Goal: Task Accomplishment & Management: Use online tool/utility

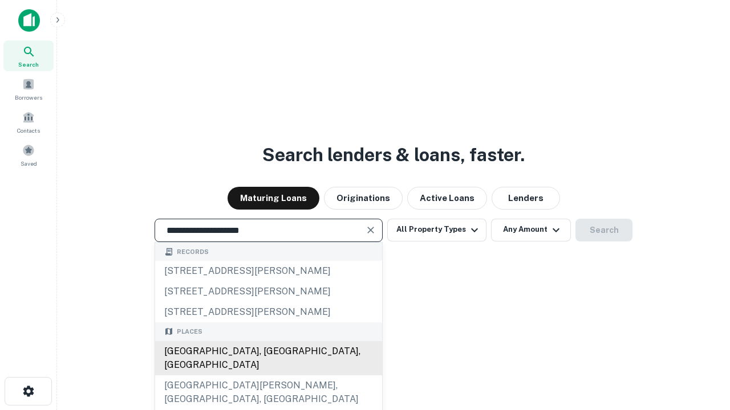
click at [268, 376] on div "Santa Monica, CA, USA" at bounding box center [268, 358] width 227 height 34
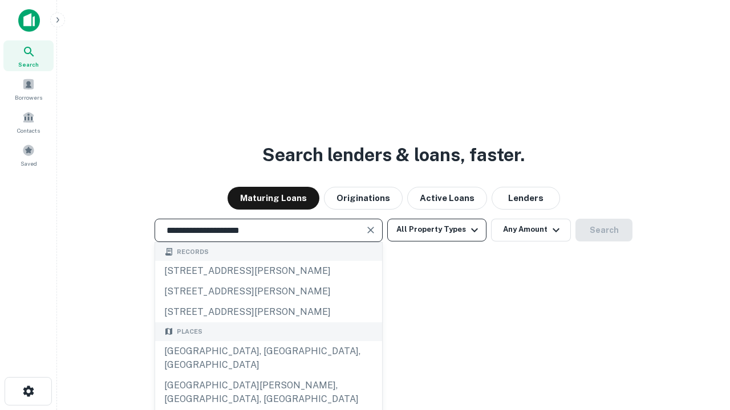
type input "**********"
click at [437, 230] on button "All Property Types" at bounding box center [436, 230] width 99 height 23
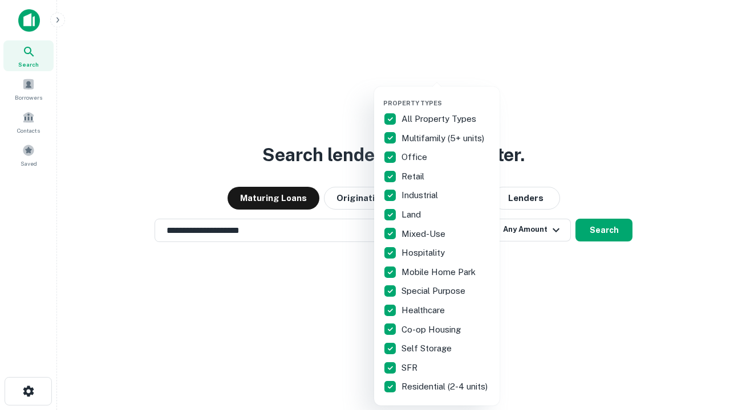
click at [446, 96] on button "button" at bounding box center [445, 96] width 125 height 1
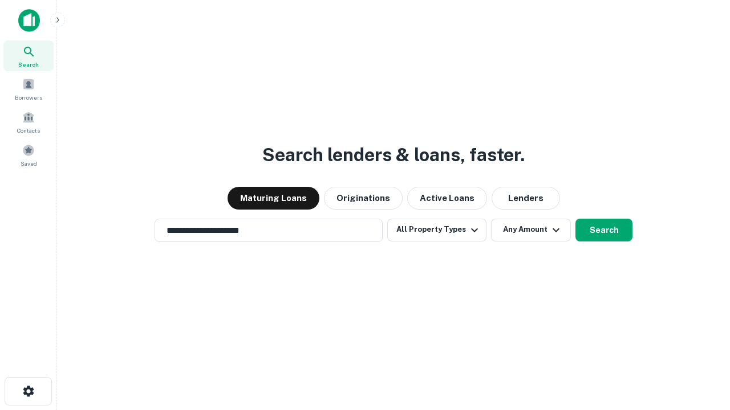
scroll to position [7, 137]
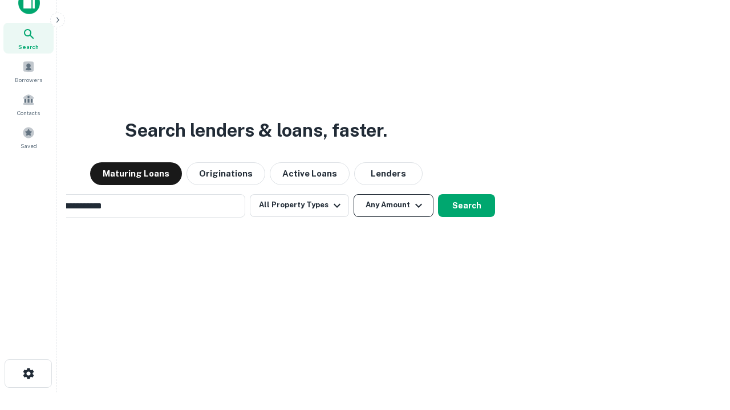
click at [353, 194] on button "Any Amount" at bounding box center [393, 205] width 80 height 23
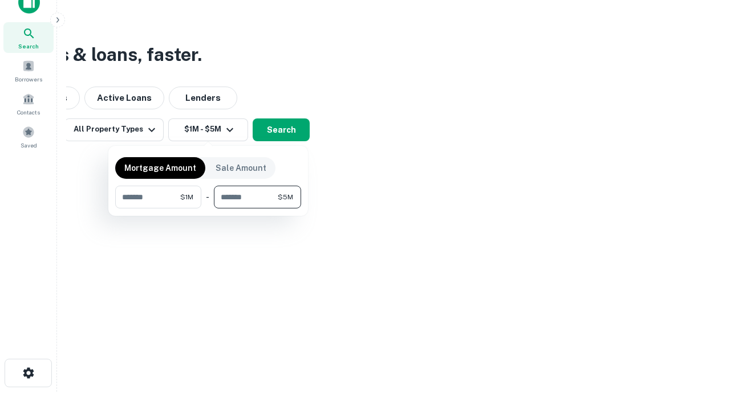
type input "*******"
click at [208, 209] on button "button" at bounding box center [208, 209] width 186 height 1
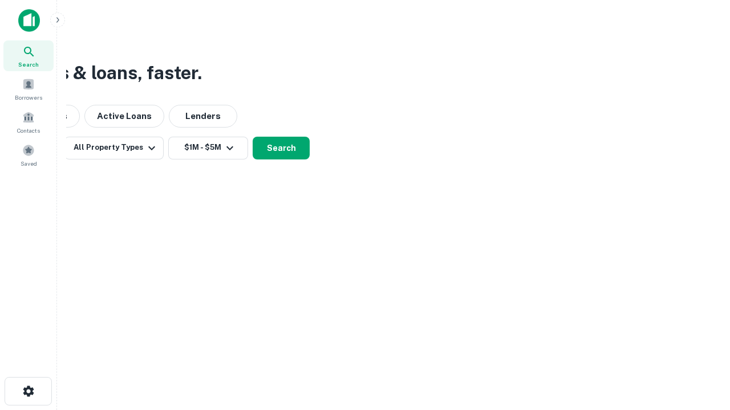
scroll to position [0, 0]
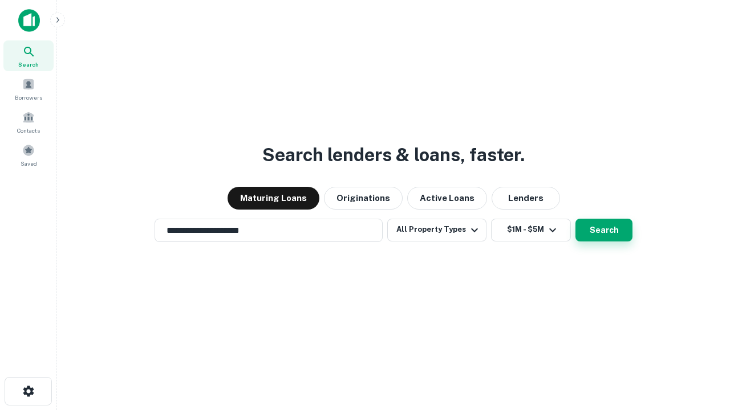
click at [575, 219] on button "Search" at bounding box center [603, 230] width 57 height 23
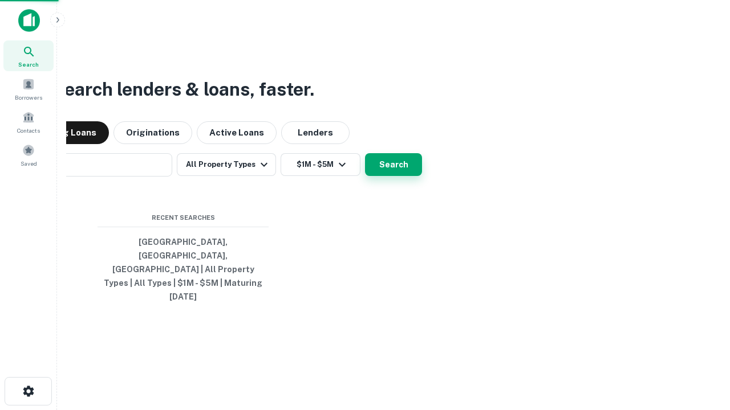
scroll to position [18, 0]
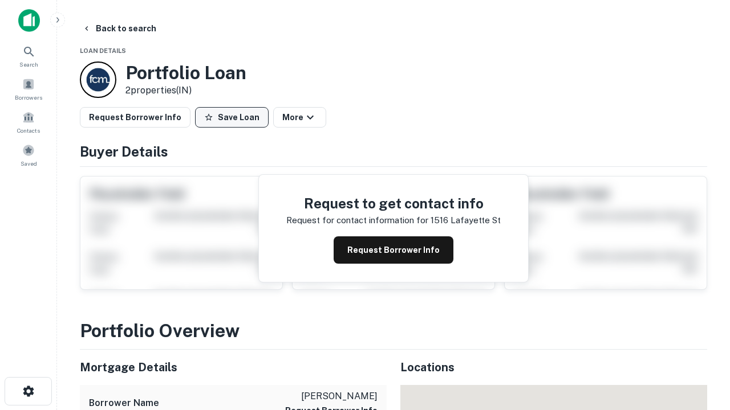
click at [231, 117] on button "Save Loan" at bounding box center [232, 117] width 74 height 21
